Goal: Task Accomplishment & Management: Manage account settings

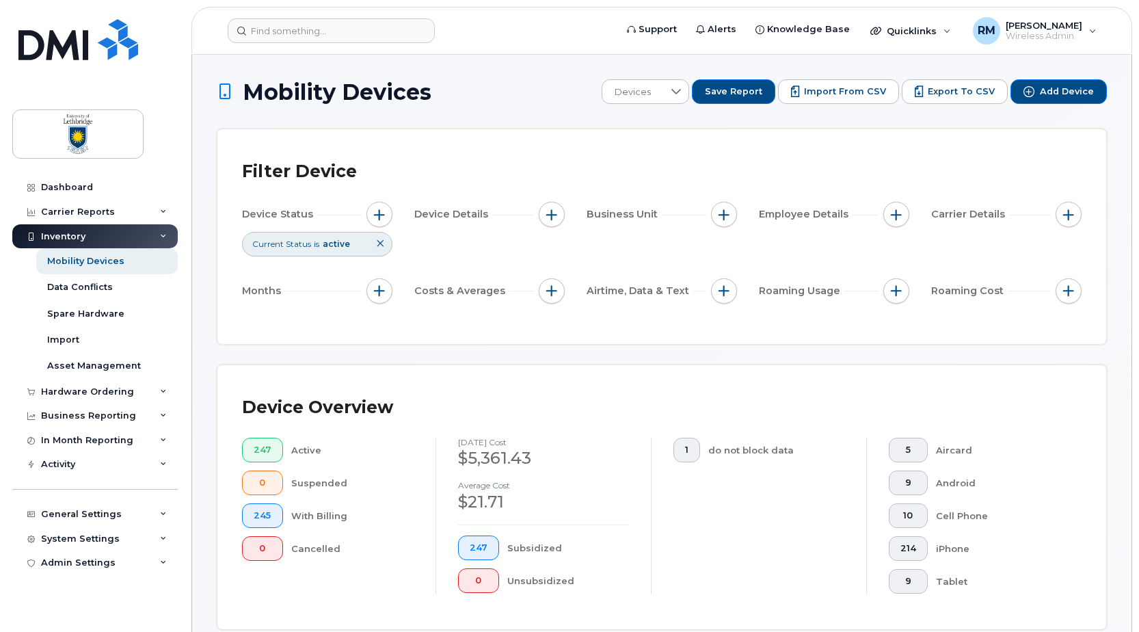
scroll to position [274, 0]
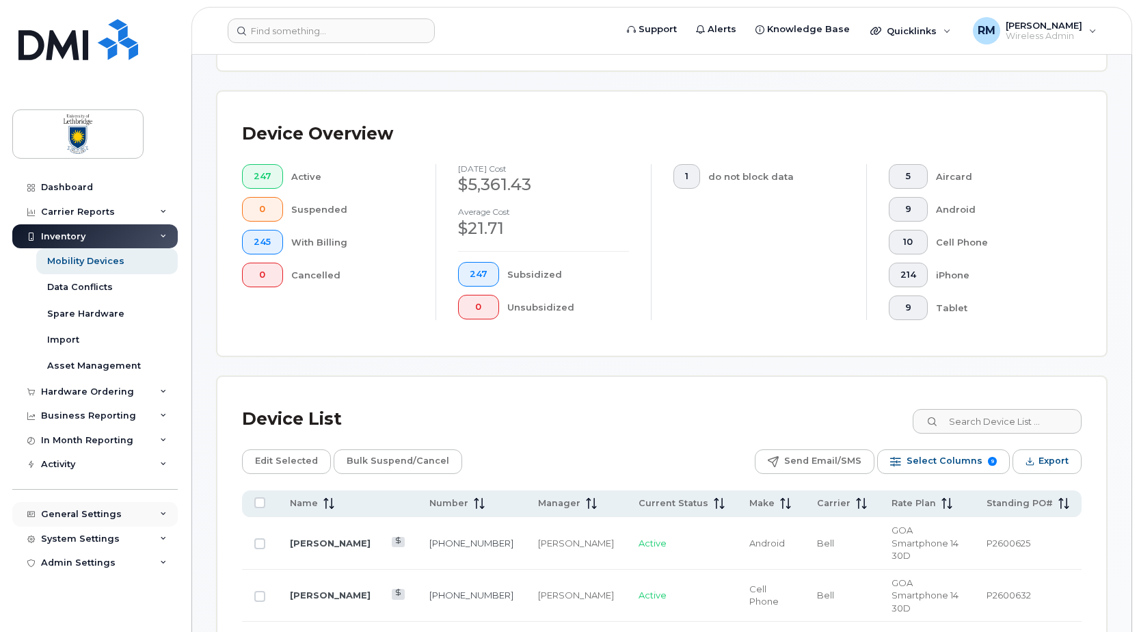
click at [77, 511] on div "General Settings" at bounding box center [81, 514] width 81 height 11
click at [81, 561] on div "Approval Mapping" at bounding box center [90, 565] width 87 height 12
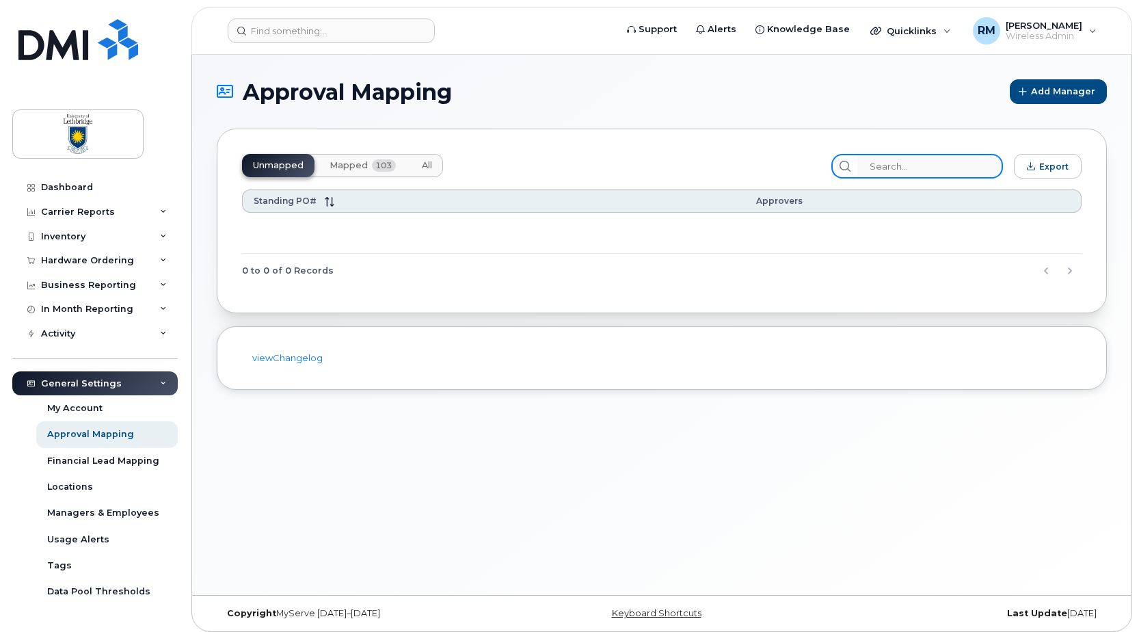
click at [918, 167] on input "search" at bounding box center [931, 166] width 146 height 25
click at [957, 167] on input "P2600609" at bounding box center [931, 166] width 146 height 25
click at [362, 161] on span "Mapped" at bounding box center [349, 165] width 38 height 11
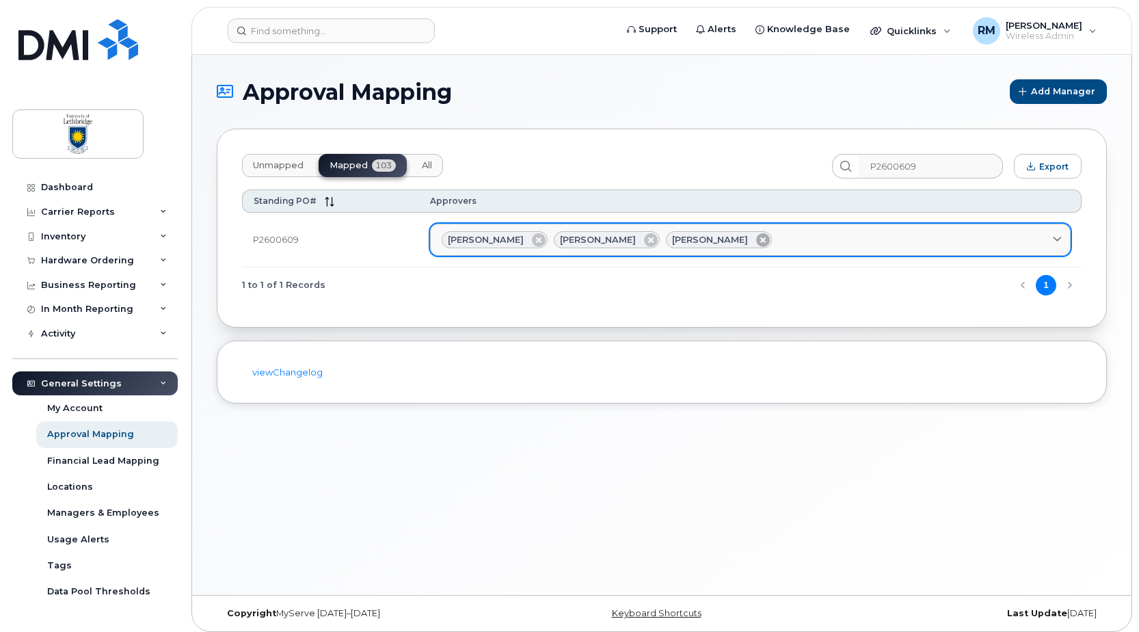
click at [756, 241] on icon at bounding box center [763, 240] width 14 height 14
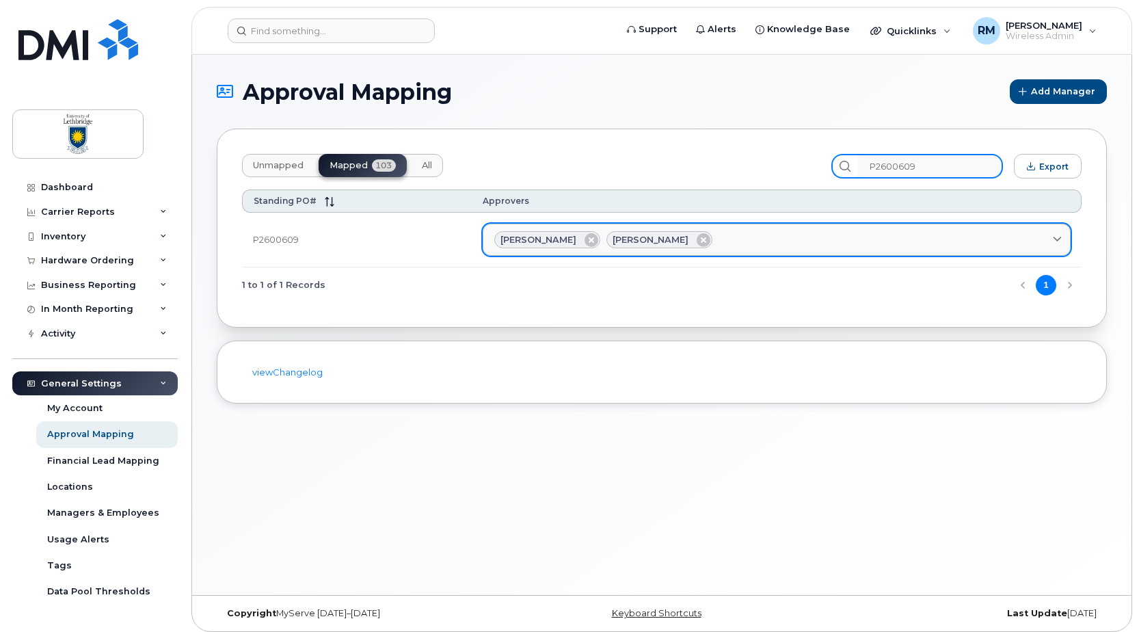
click at [947, 168] on input "P2600609" at bounding box center [931, 166] width 146 height 25
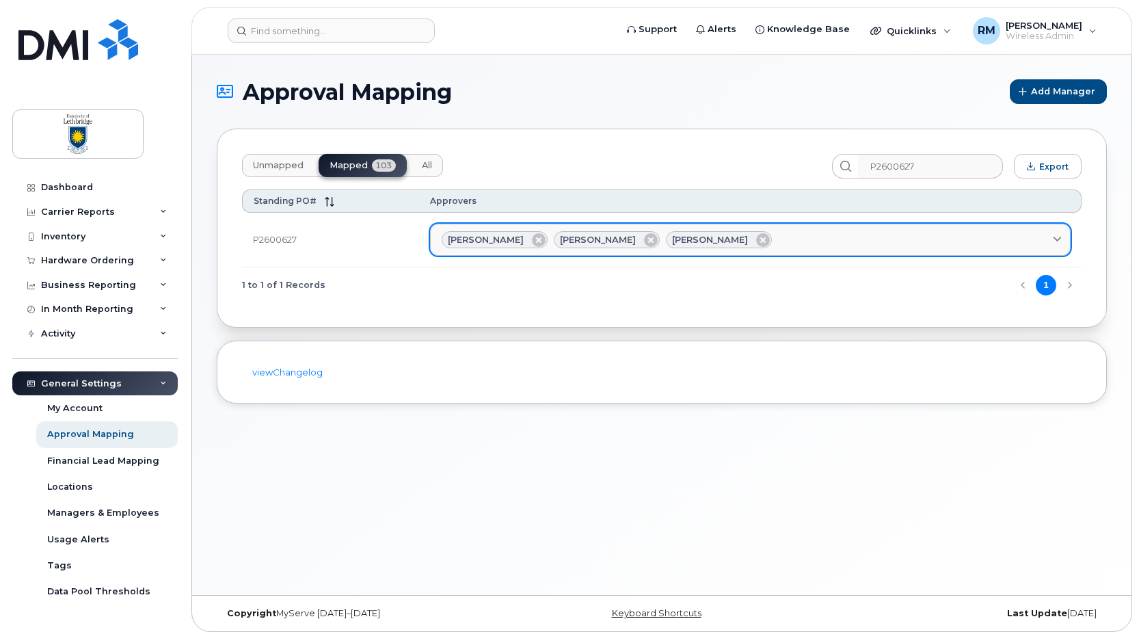
click at [734, 239] on div "[PERSON_NAME]" at bounding box center [719, 240] width 106 height 18
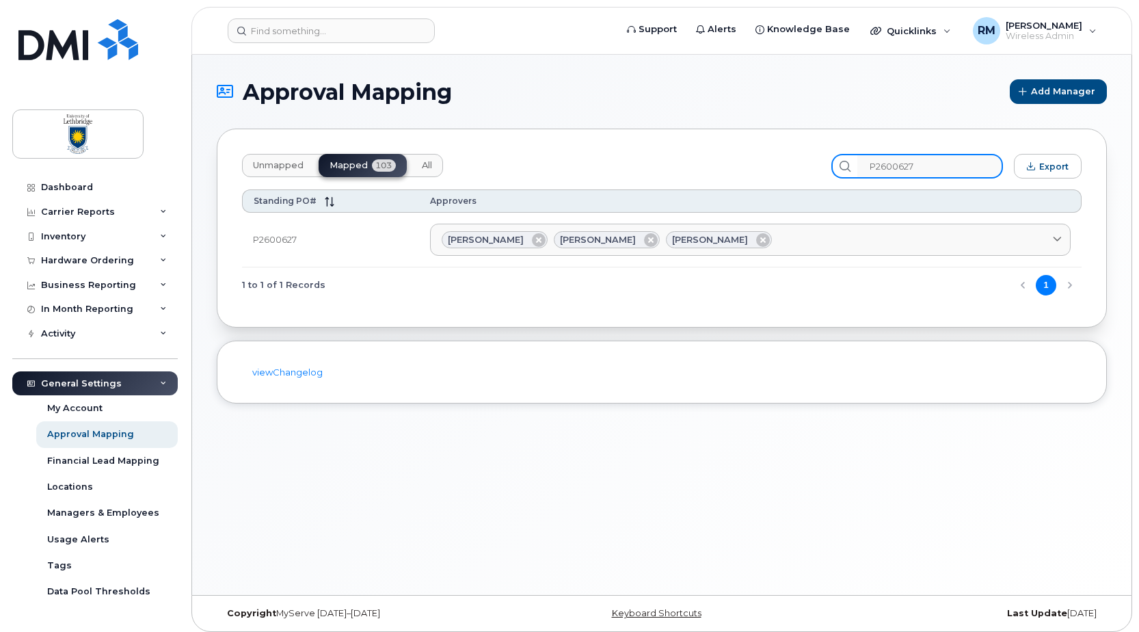
click at [932, 166] on input "P2600627" at bounding box center [931, 166] width 146 height 25
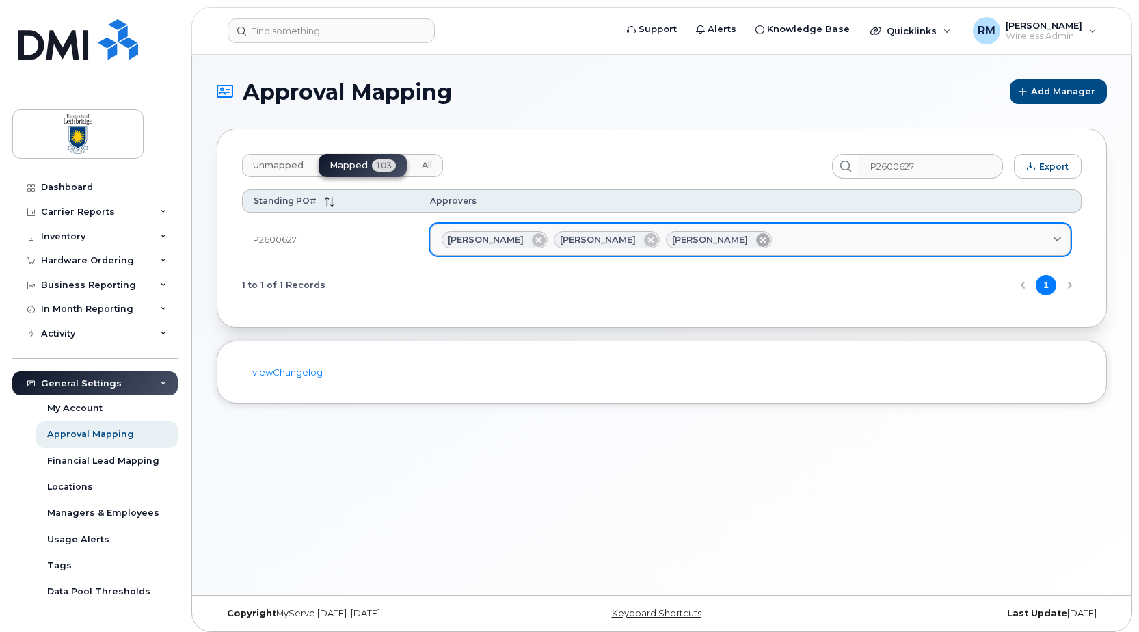
click at [756, 240] on icon at bounding box center [763, 240] width 14 height 14
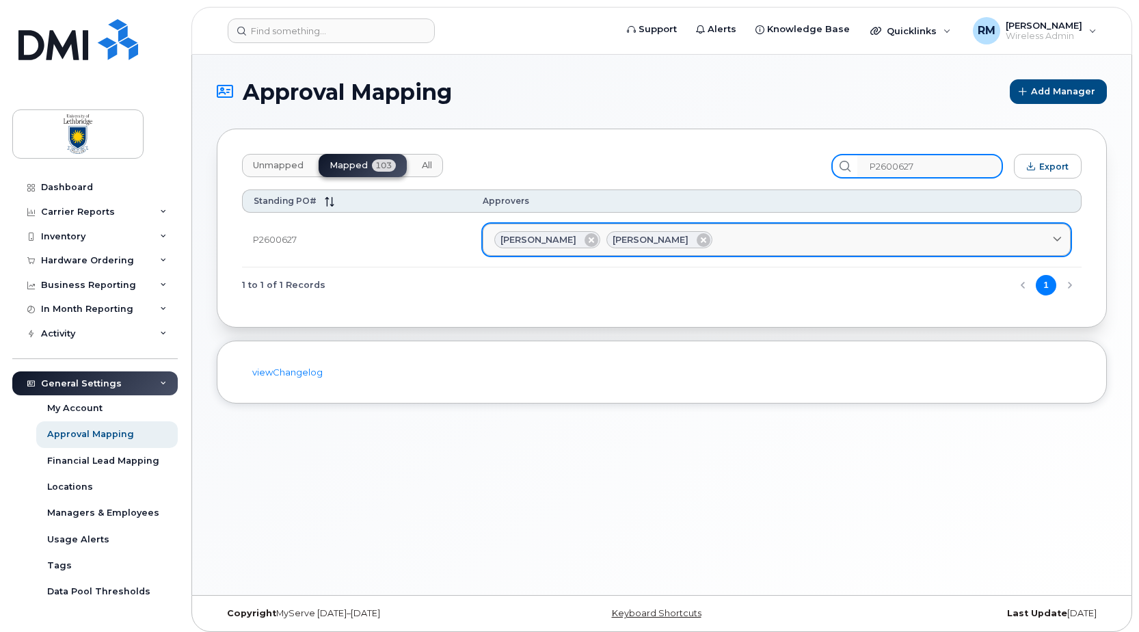
click at [944, 171] on input "P2600627" at bounding box center [931, 166] width 146 height 25
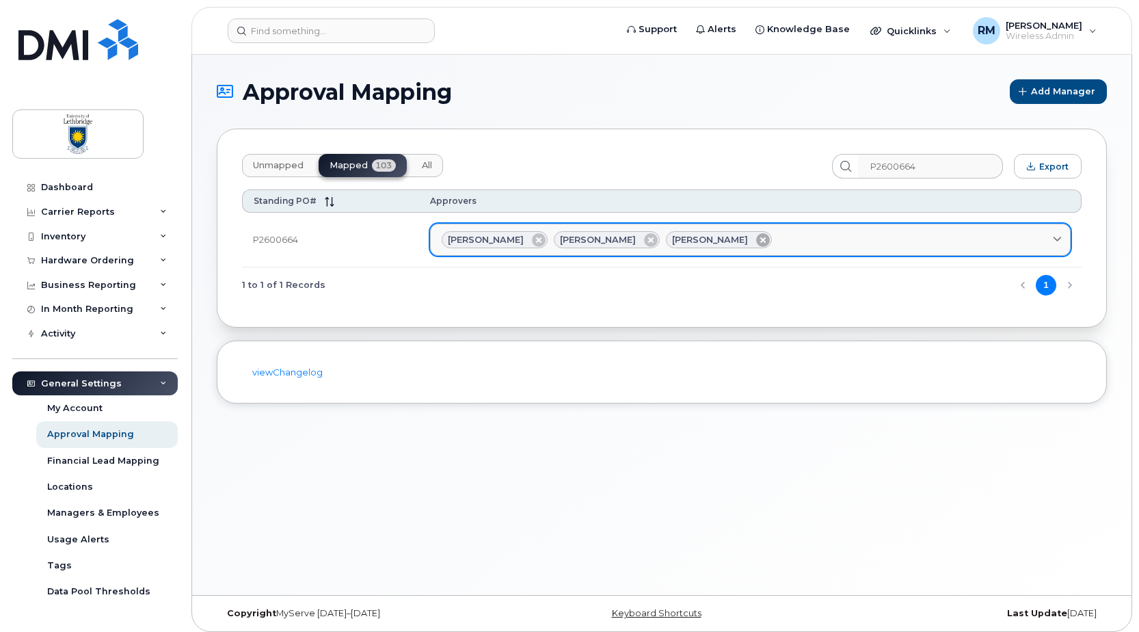
click at [756, 238] on icon at bounding box center [763, 240] width 14 height 14
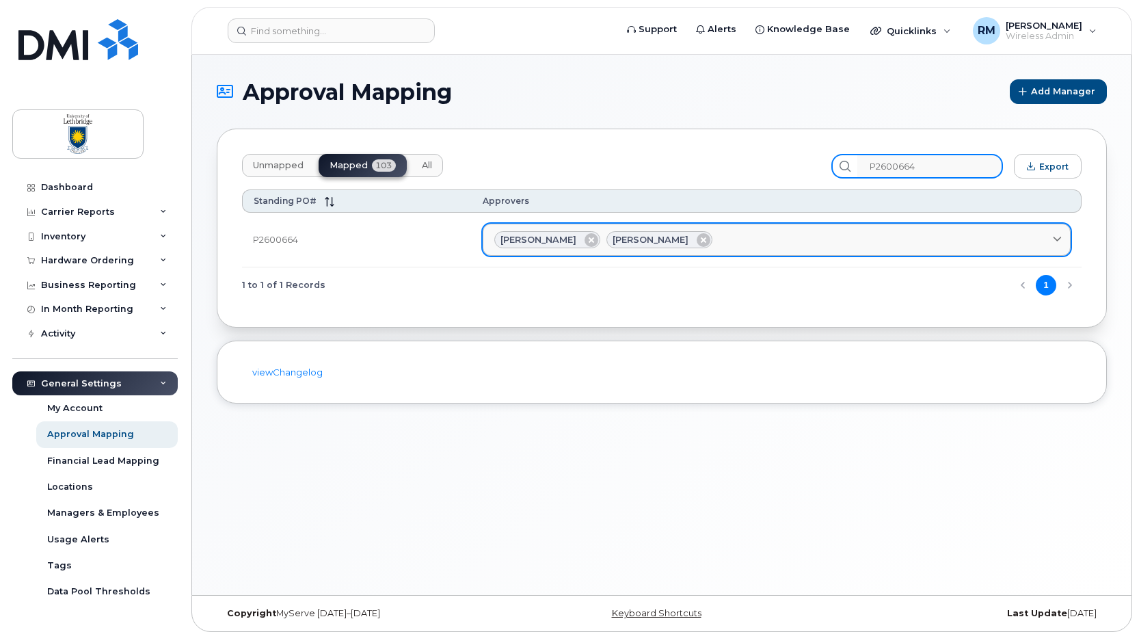
click at [943, 161] on input "P2600664" at bounding box center [931, 166] width 146 height 25
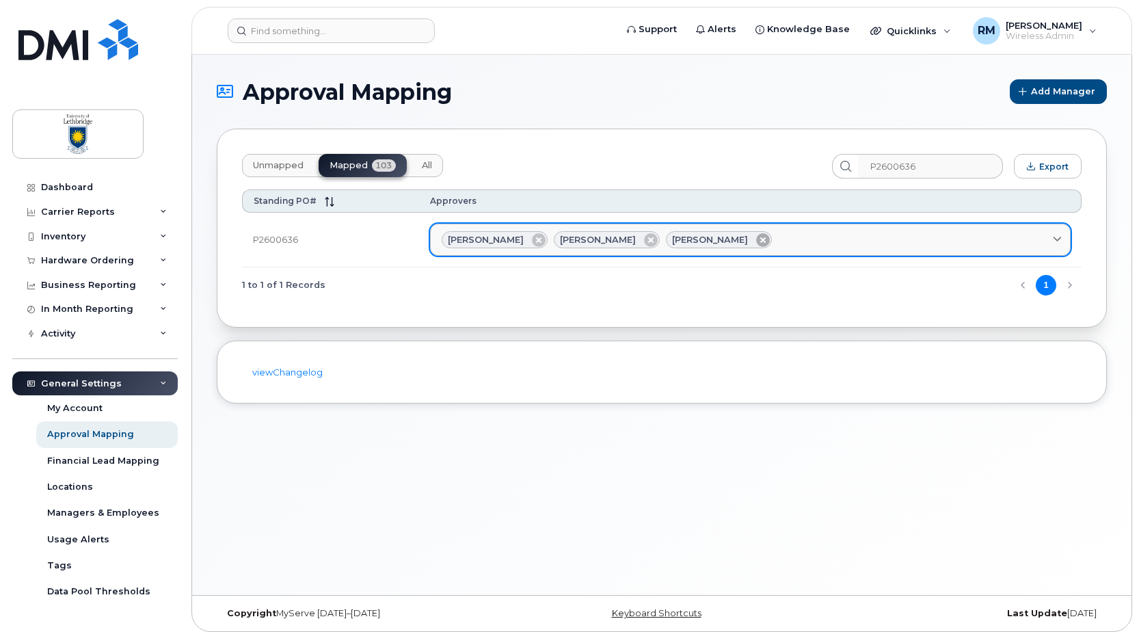
click at [756, 243] on icon at bounding box center [763, 240] width 14 height 14
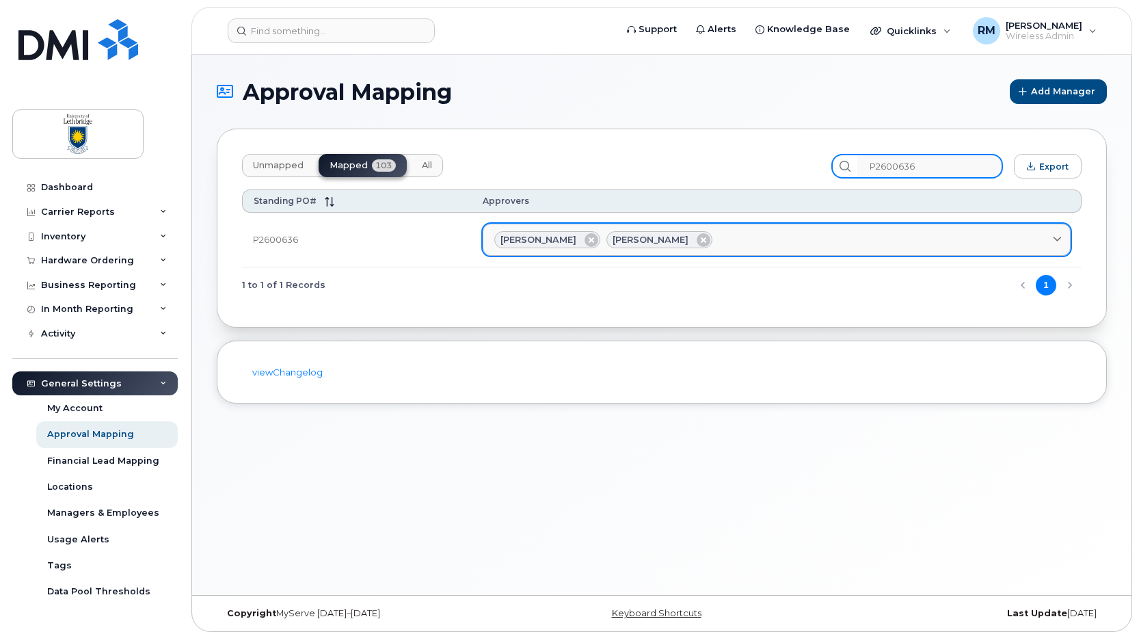
click at [919, 166] on input "P2600636" at bounding box center [931, 166] width 146 height 25
drag, startPoint x: 953, startPoint y: 166, endPoint x: 942, endPoint y: 164, distance: 11.1
click at [942, 164] on input "P2600636" at bounding box center [931, 166] width 146 height 25
click at [697, 235] on icon at bounding box center [704, 240] width 14 height 14
click at [941, 161] on input "P2600639" at bounding box center [931, 166] width 146 height 25
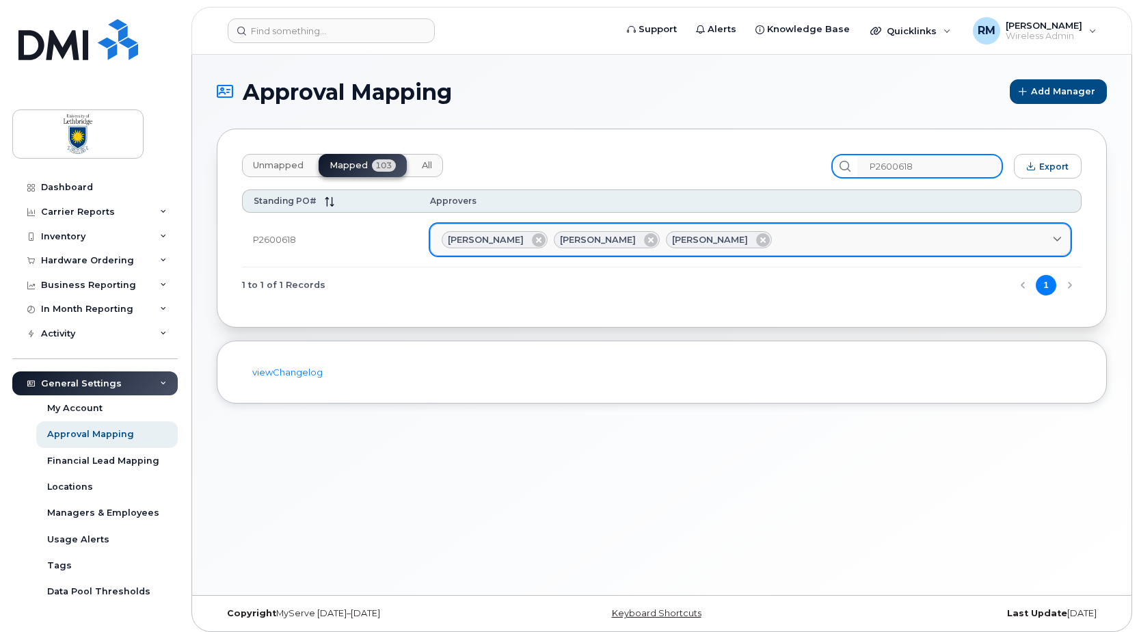
type input "P2600618"
click at [756, 241] on icon at bounding box center [763, 240] width 14 height 14
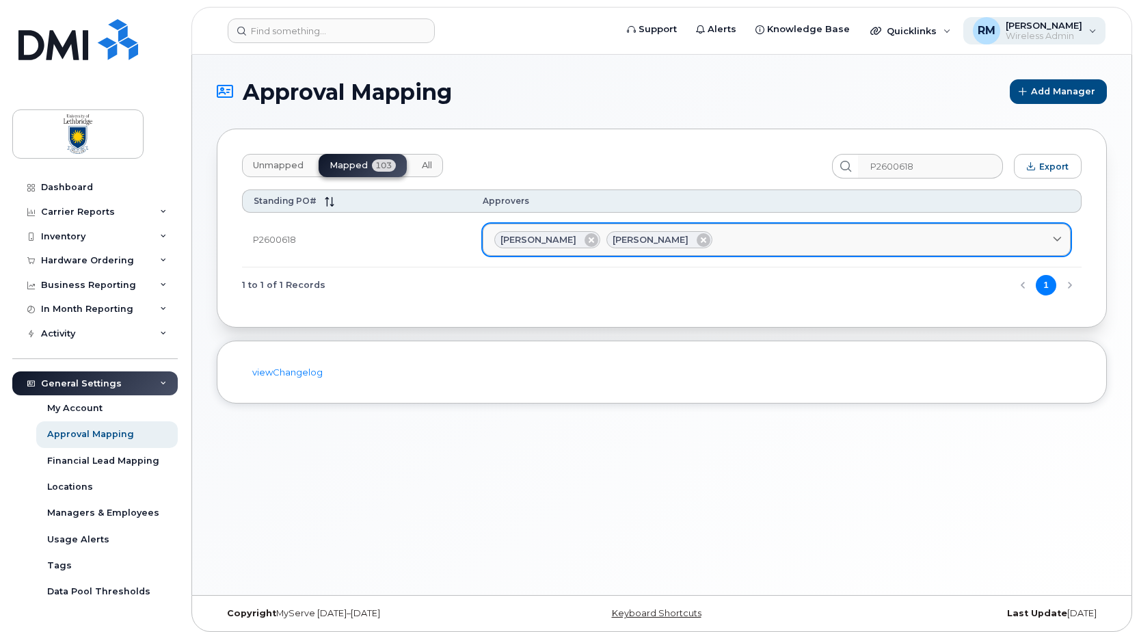
click at [1097, 32] on div "RM [PERSON_NAME] Wireless Admin" at bounding box center [1035, 30] width 143 height 27
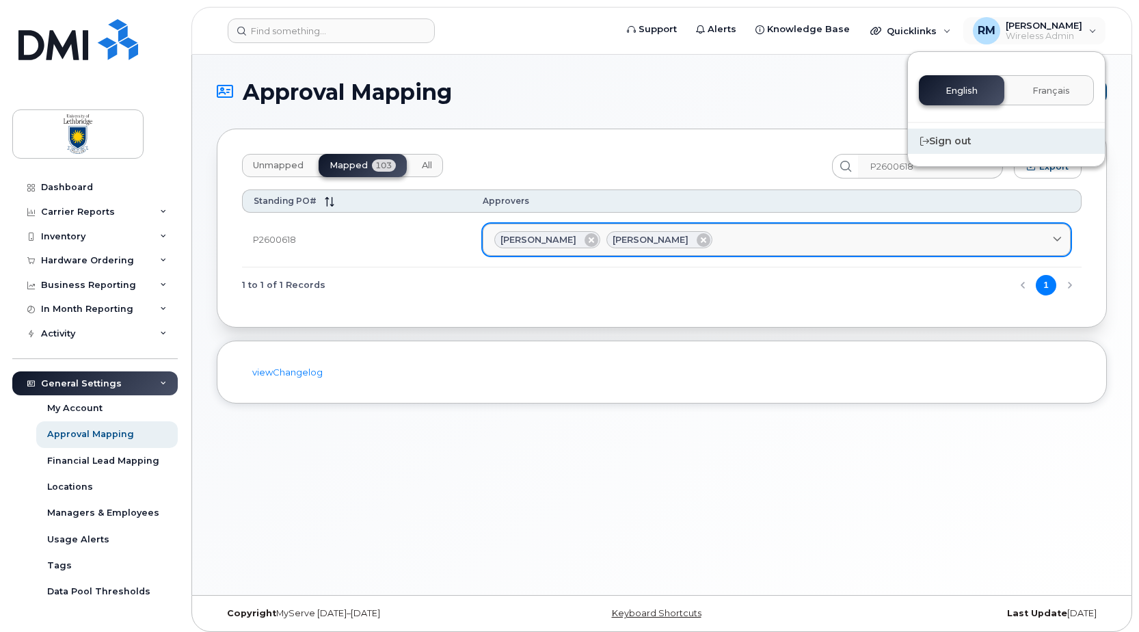
click at [960, 138] on div "Sign out" at bounding box center [1006, 141] width 197 height 25
